Goal: Transaction & Acquisition: Download file/media

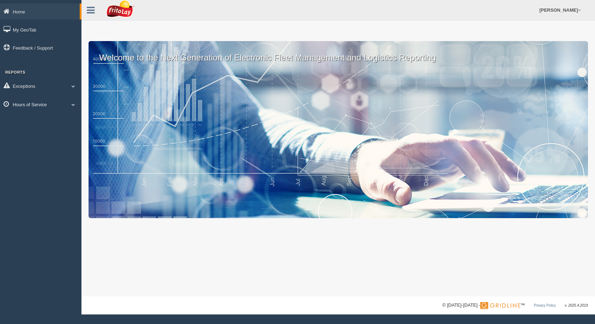
click at [47, 108] on link "Hours of Service" at bounding box center [40, 104] width 81 height 16
click at [48, 130] on link "HOS Violation Audit Reports" at bounding box center [46, 133] width 67 height 13
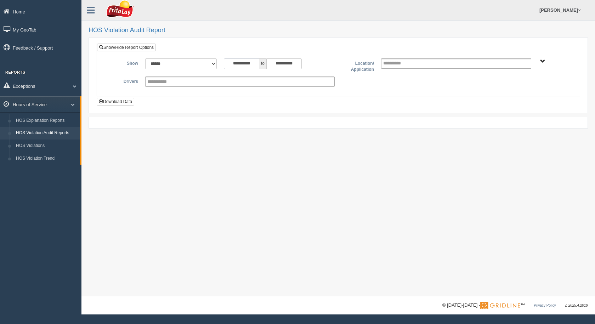
click at [252, 64] on input "**********" at bounding box center [241, 63] width 35 height 11
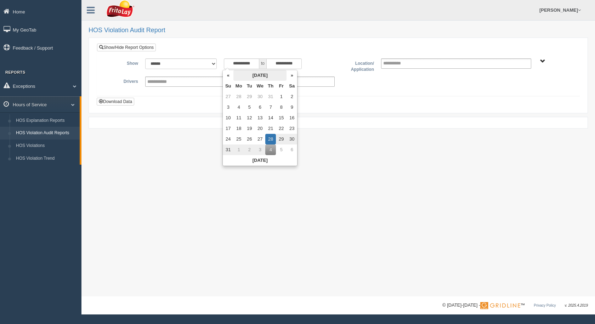
click at [270, 77] on th "[DATE]" at bounding box center [259, 75] width 53 height 11
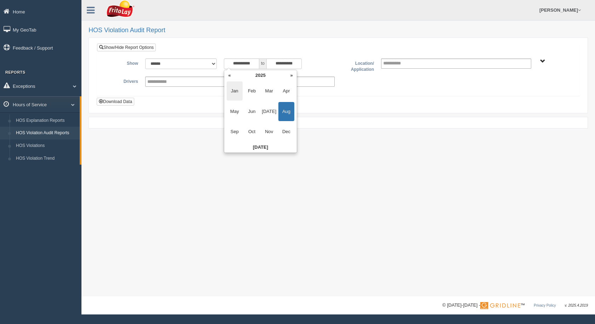
click at [235, 92] on span "Jan" at bounding box center [235, 90] width 16 height 19
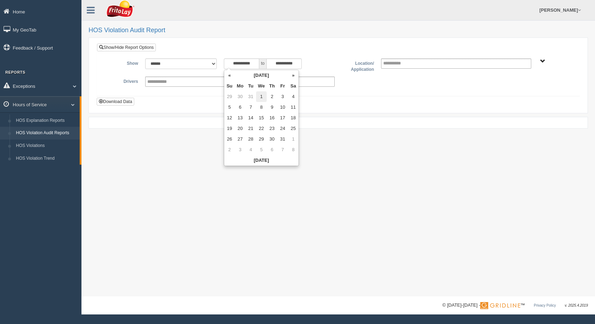
click at [262, 97] on td "1" at bounding box center [261, 96] width 11 height 11
type input "**********"
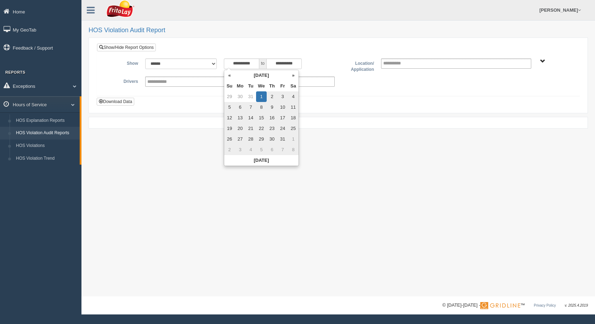
click at [322, 55] on div "**********" at bounding box center [338, 74] width 482 height 43
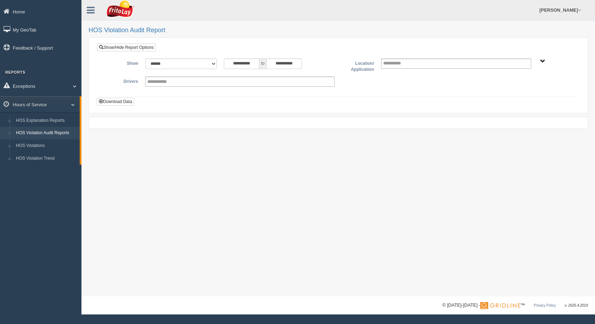
click at [545, 63] on span "SOUTHCENTRAL REGION" at bounding box center [542, 61] width 5 height 5
click at [524, 89] on button "SOUTHCENTRAL REGION" at bounding box center [532, 87] width 61 height 8
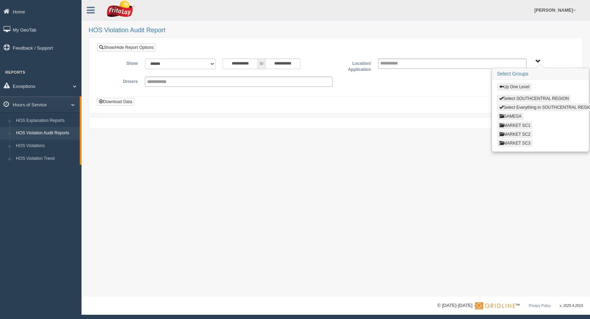
click at [517, 145] on button "MARKET SC3" at bounding box center [514, 143] width 35 height 8
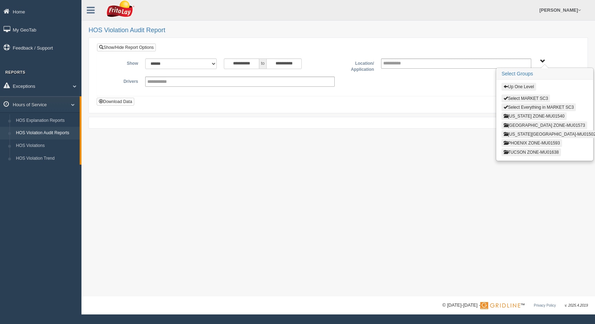
click at [521, 127] on button "[GEOGRAPHIC_DATA] ZONE-MU01573" at bounding box center [545, 126] width 86 height 8
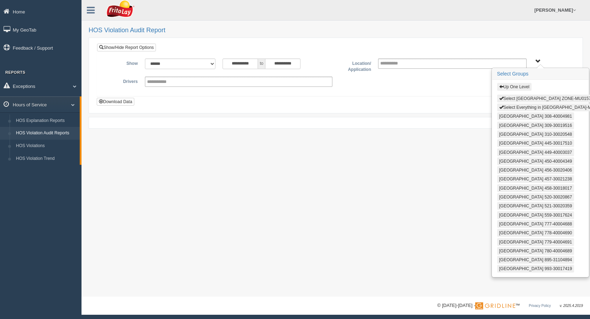
click at [516, 98] on button "Select [GEOGRAPHIC_DATA] ZONE-MU01573" at bounding box center [546, 99] width 98 height 8
click at [517, 105] on button "Select Everything in [GEOGRAPHIC_DATA]-MU01573" at bounding box center [552, 107] width 111 height 8
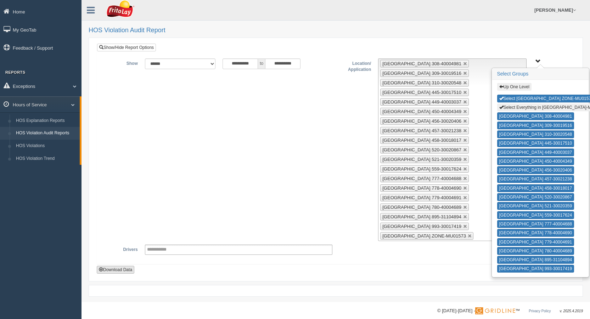
click at [117, 268] on button "Download Data" at bounding box center [116, 270] width 38 height 8
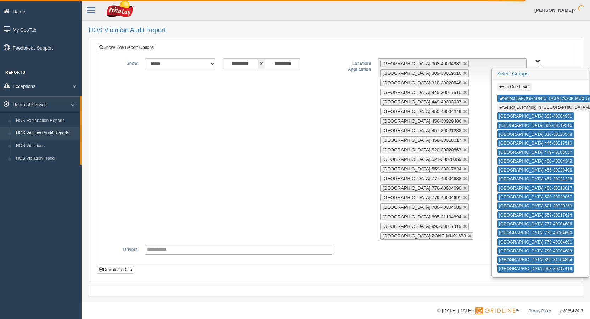
click at [515, 109] on button "Select Everything in [GEOGRAPHIC_DATA]-MU01573" at bounding box center [552, 107] width 111 height 8
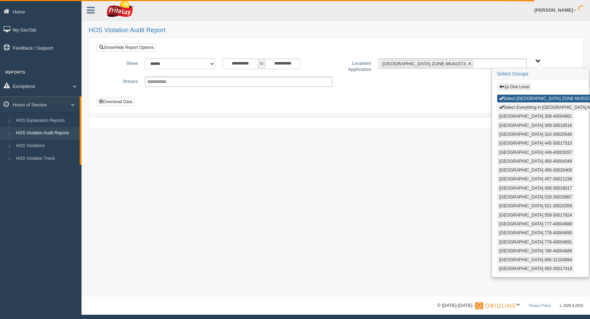
click at [519, 98] on button "Select [GEOGRAPHIC_DATA] ZONE-MU01573" at bounding box center [546, 99] width 98 height 8
type input "**********"
click at [519, 86] on button "Up One Level" at bounding box center [514, 87] width 34 height 8
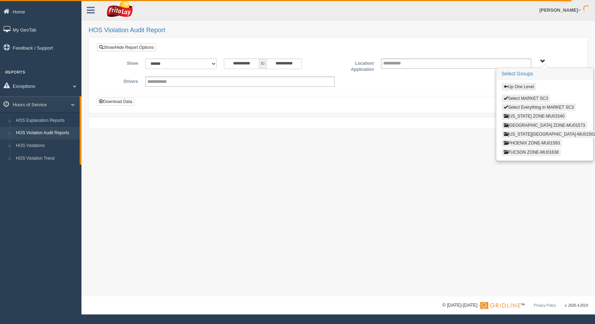
click at [522, 100] on button "Select MARKET SC3" at bounding box center [526, 99] width 49 height 8
type input "**********"
click at [522, 87] on button "Up One Level" at bounding box center [519, 87] width 34 height 8
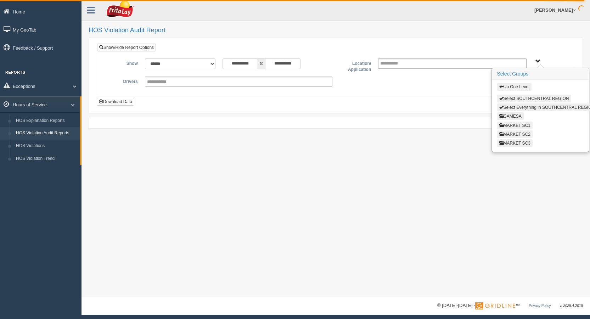
click at [528, 134] on button "MARKET SC2" at bounding box center [514, 134] width 35 height 8
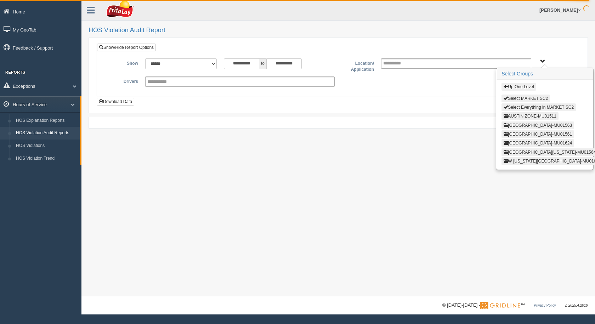
click at [521, 115] on button "AUSTIN ZONE-MU01511" at bounding box center [530, 116] width 57 height 8
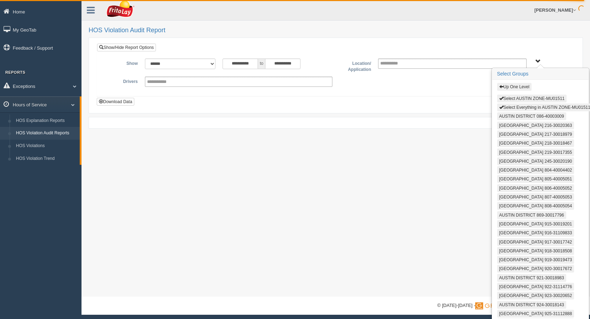
click at [516, 99] on button "Select AUSTIN ZONE-MU01511" at bounding box center [532, 99] width 70 height 8
click at [516, 106] on button "Select Everything in AUSTIN ZONE-MU01511" at bounding box center [544, 107] width 95 height 8
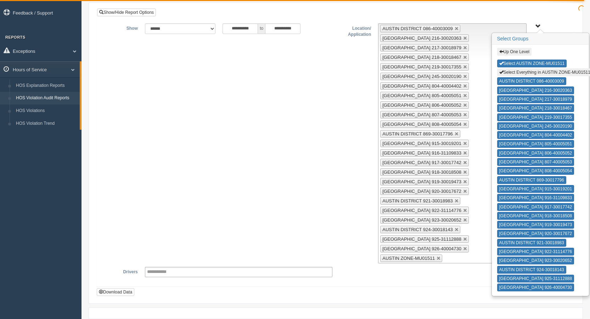
scroll to position [65, 0]
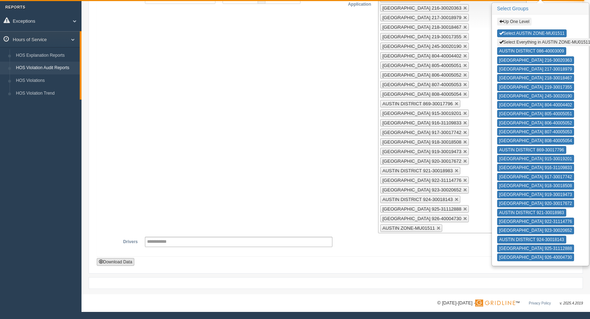
click at [117, 262] on button "Download Data" at bounding box center [116, 262] width 38 height 8
click at [525, 32] on button "Select AUSTIN ZONE-MU01511" at bounding box center [532, 33] width 70 height 8
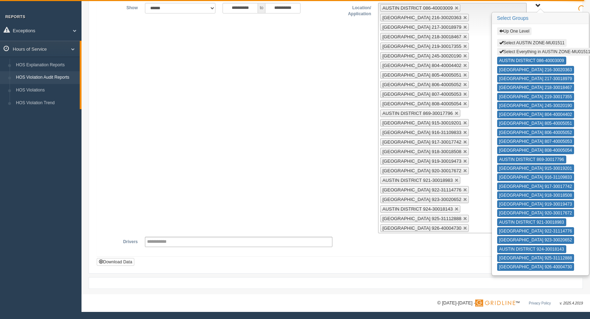
click at [522, 54] on button "Select Everything in AUSTIN ZONE-MU01511" at bounding box center [544, 52] width 95 height 8
type input "**********"
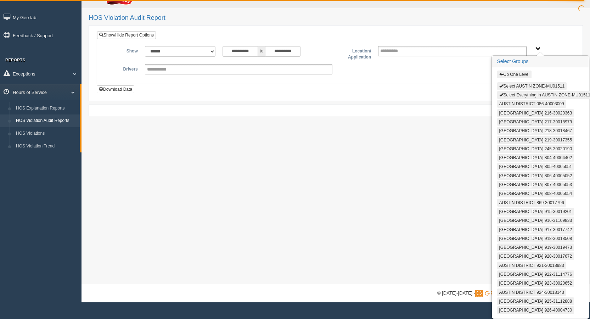
click at [514, 74] on button "Up One Level" at bounding box center [514, 74] width 34 height 8
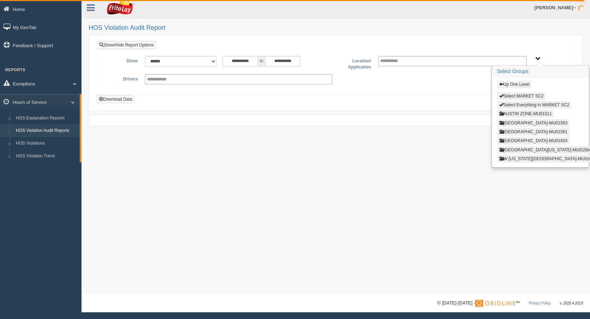
scroll to position [0, 0]
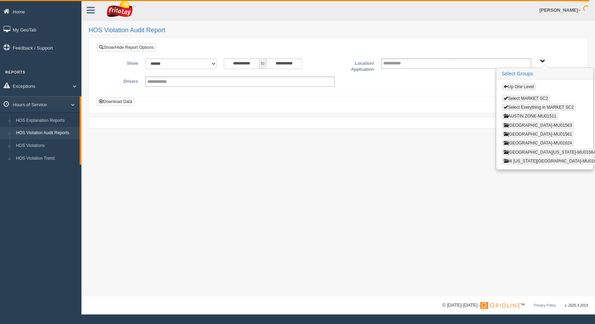
click at [519, 88] on button "Up One Level" at bounding box center [519, 87] width 34 height 8
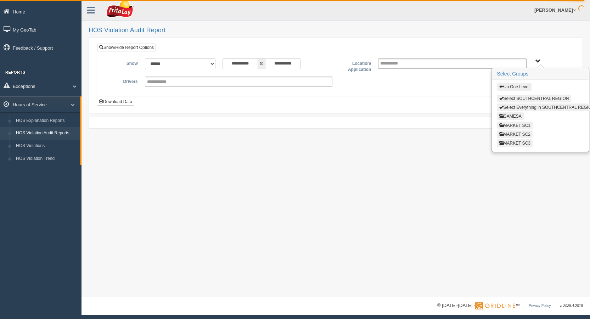
click at [517, 125] on button "MARKET SC1" at bounding box center [514, 126] width 35 height 8
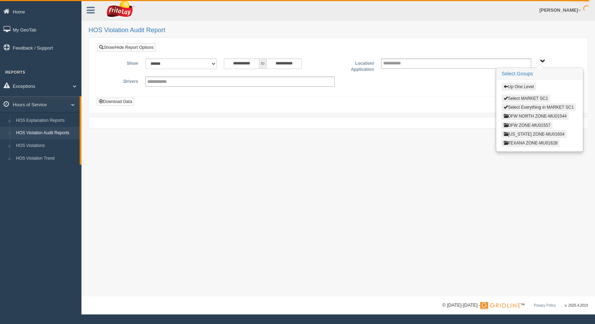
click at [521, 134] on button "[US_STATE] ZONE-MU01604" at bounding box center [534, 134] width 65 height 8
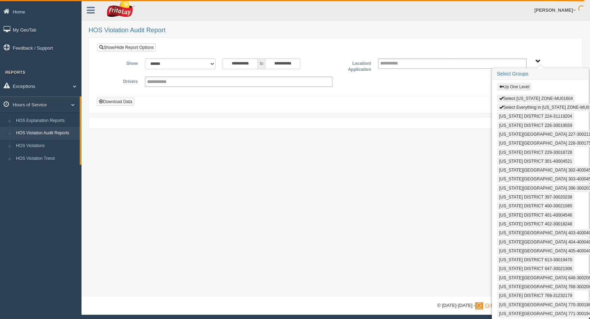
click at [516, 95] on button "Select [US_STATE] ZONE-MU01604" at bounding box center [536, 99] width 78 height 8
click at [516, 108] on button "Select Everything in [US_STATE] ZONE-MU01604" at bounding box center [549, 107] width 104 height 8
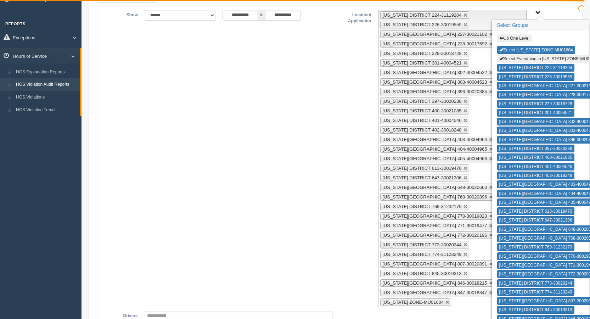
scroll to position [123, 0]
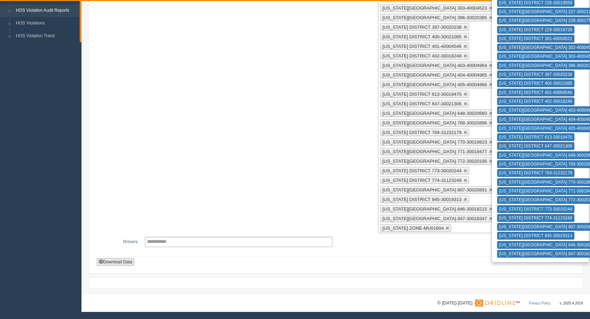
click at [130, 262] on button "Download Data" at bounding box center [116, 262] width 38 height 8
